Goal: Task Accomplishment & Management: Manage account settings

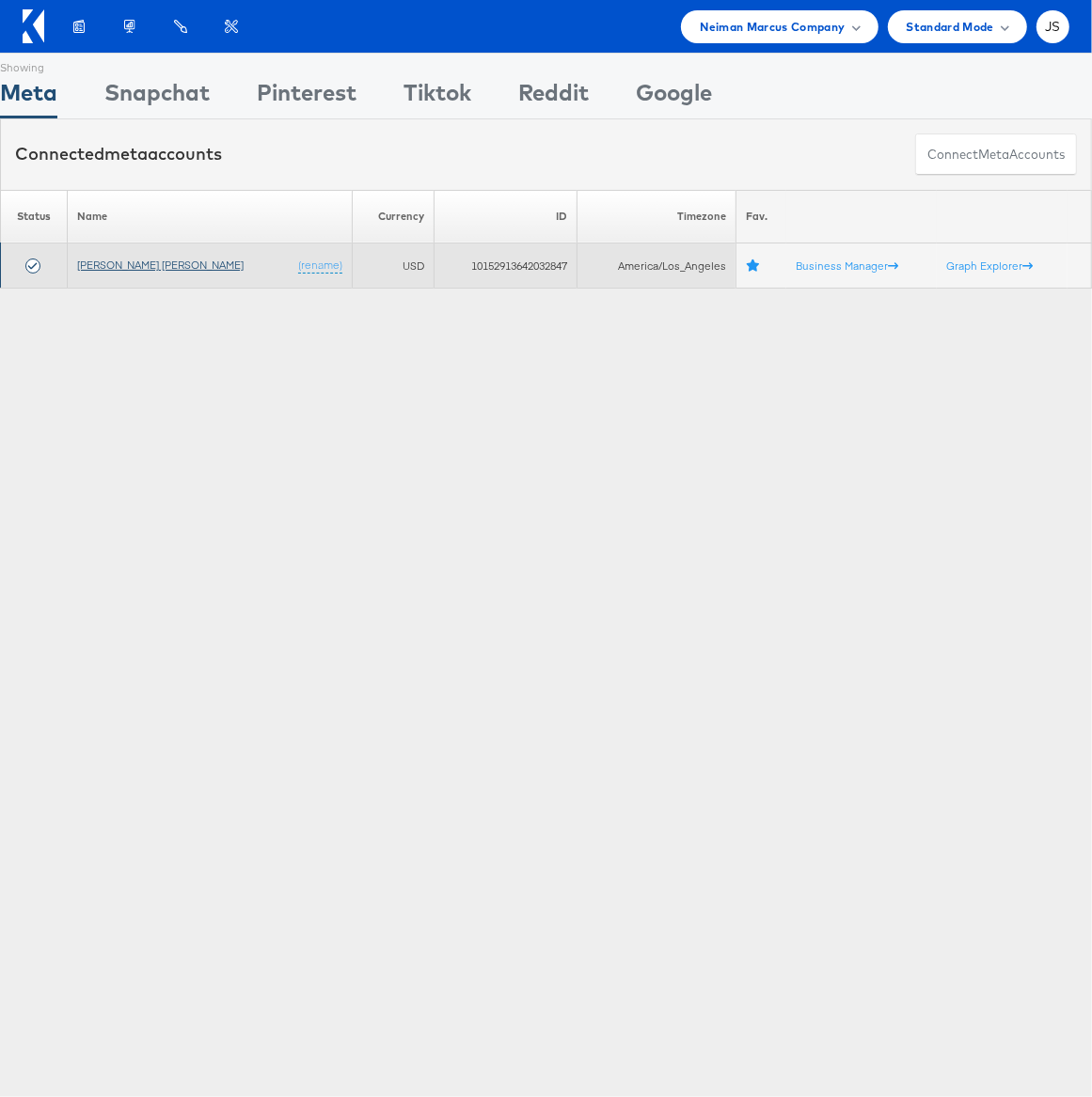
click at [124, 267] on link "[PERSON_NAME] [PERSON_NAME]" at bounding box center [159, 265] width 166 height 14
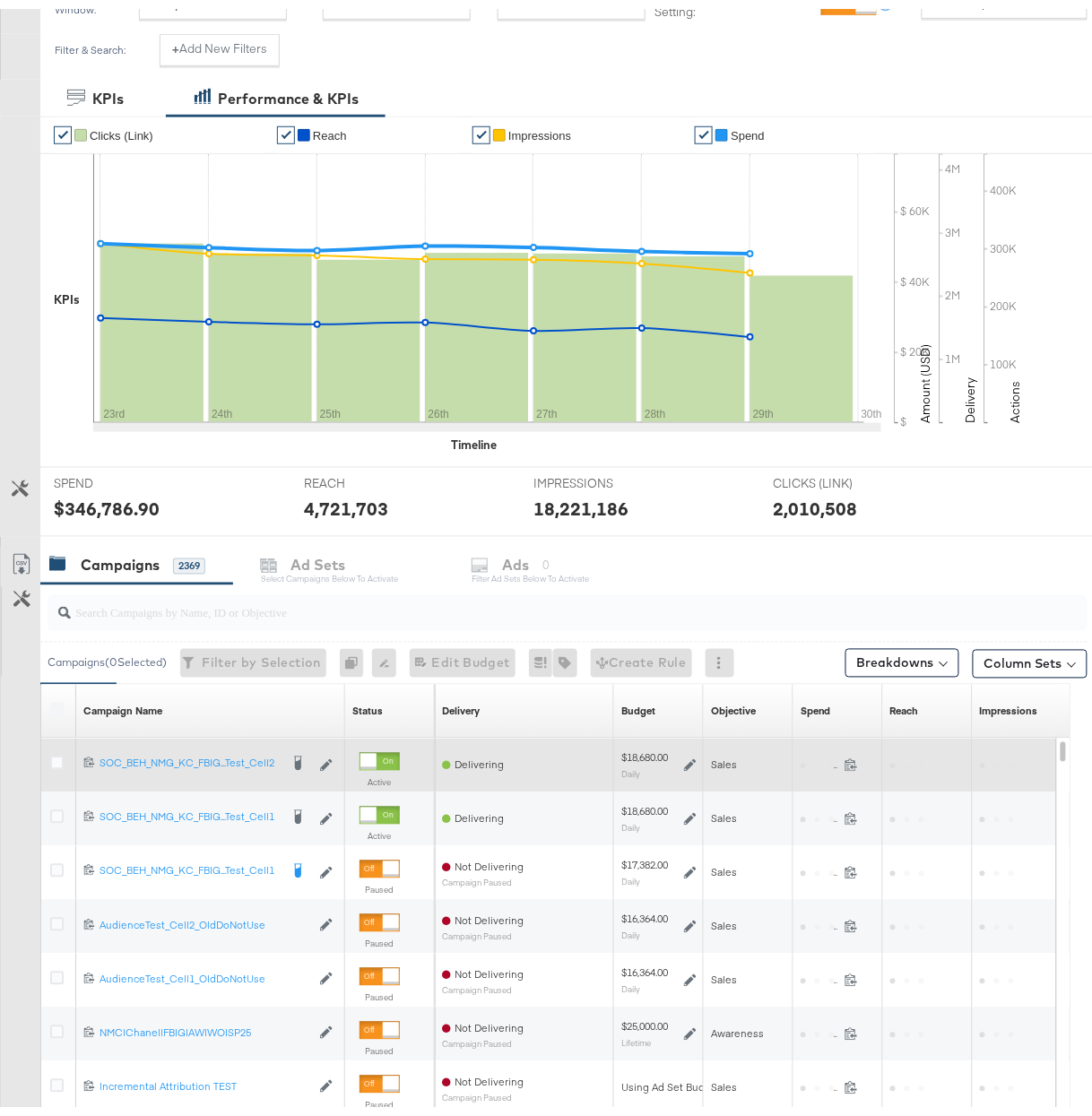
scroll to position [462, 0]
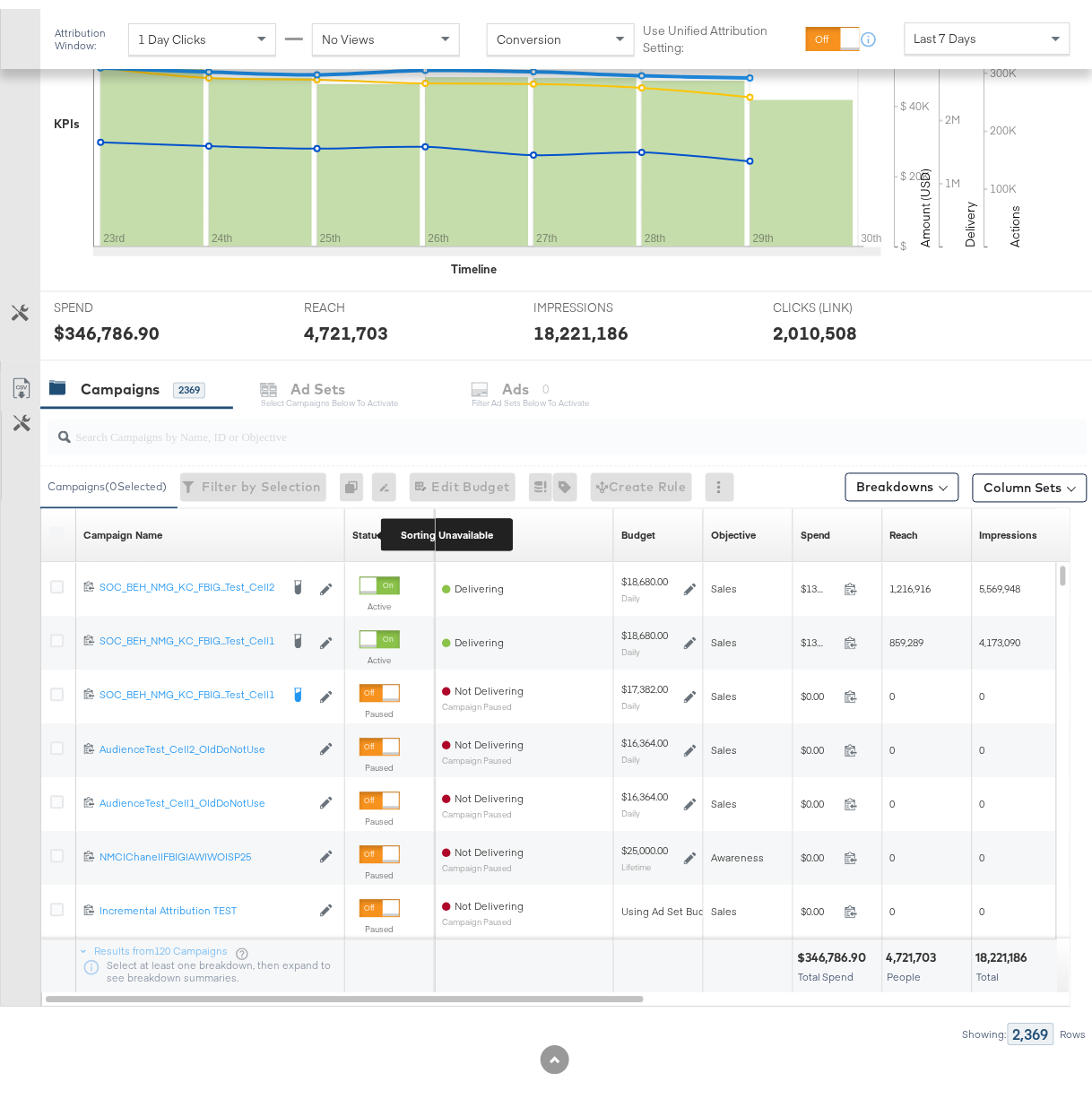
click at [370, 528] on div "Status" at bounding box center [368, 526] width 30 height 14
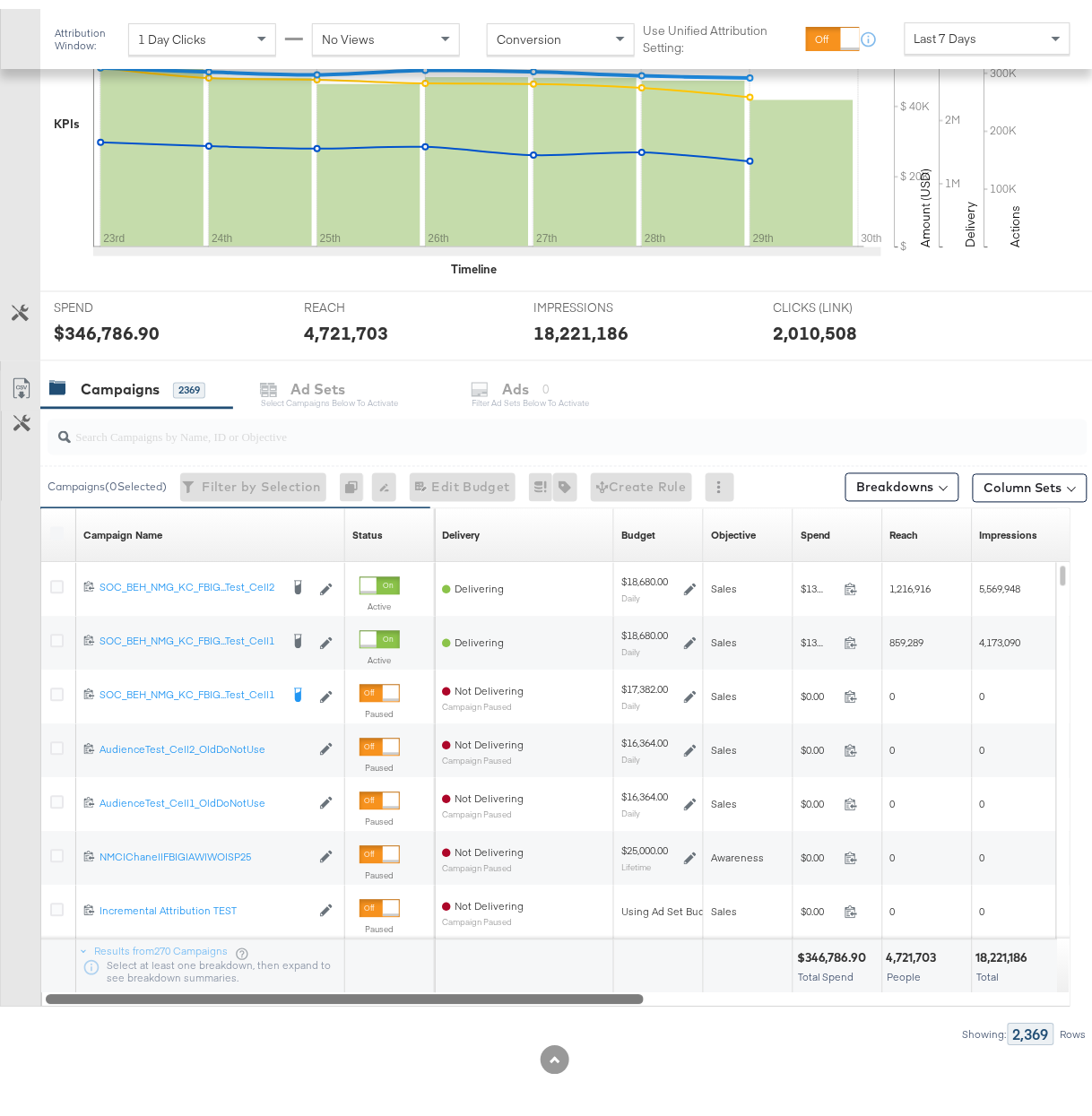
drag, startPoint x: 477, startPoint y: 993, endPoint x: 439, endPoint y: 997, distance: 38.2
click at [439, 997] on div "Campaign Name Sorting Unavailable Status Sorting Unavailable Delivery Sorting U…" at bounding box center [555, 748] width 1030 height 499
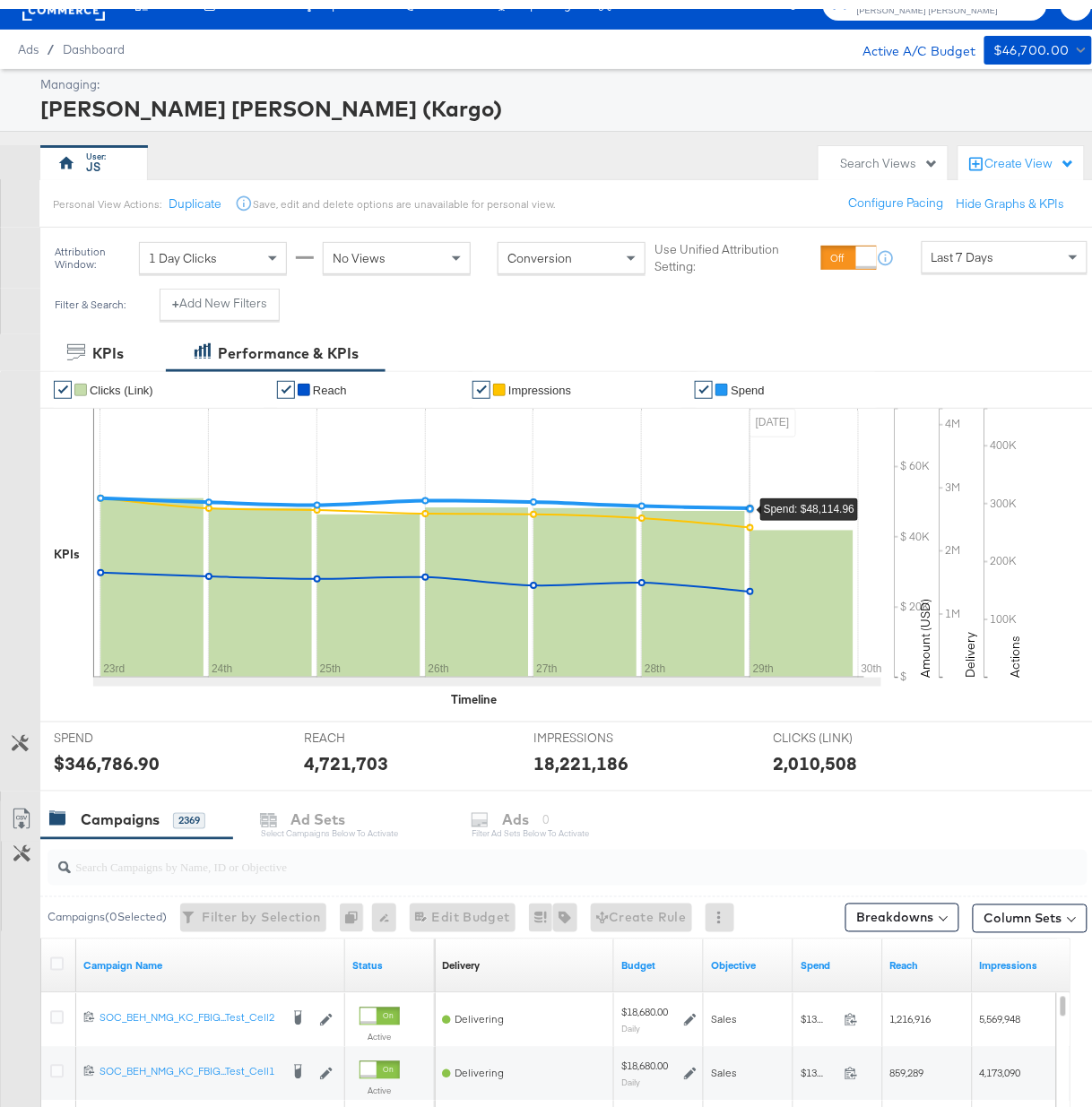
scroll to position [0, 0]
